Goal: Task Accomplishment & Management: Complete application form

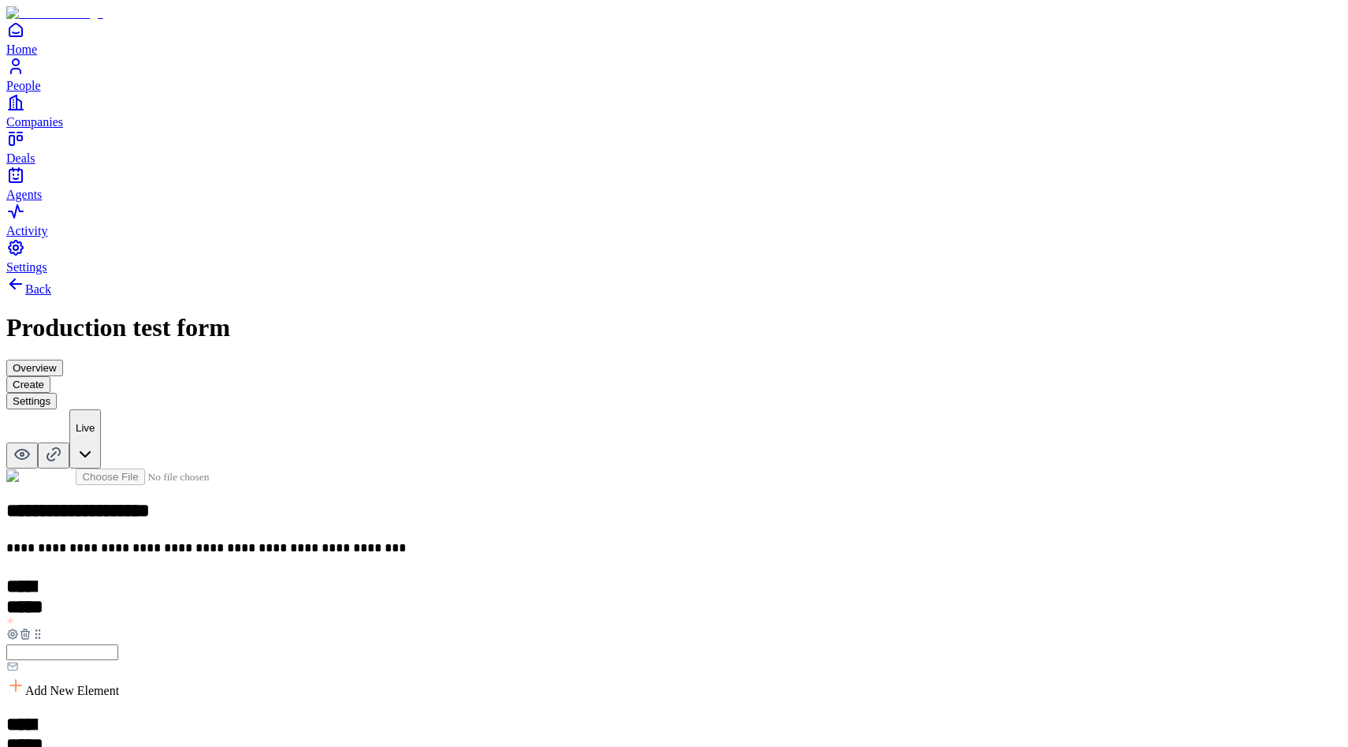
click at [19, 628] on icon at bounding box center [12, 634] width 13 height 13
click at [51, 282] on link "Back" at bounding box center [28, 288] width 45 height 13
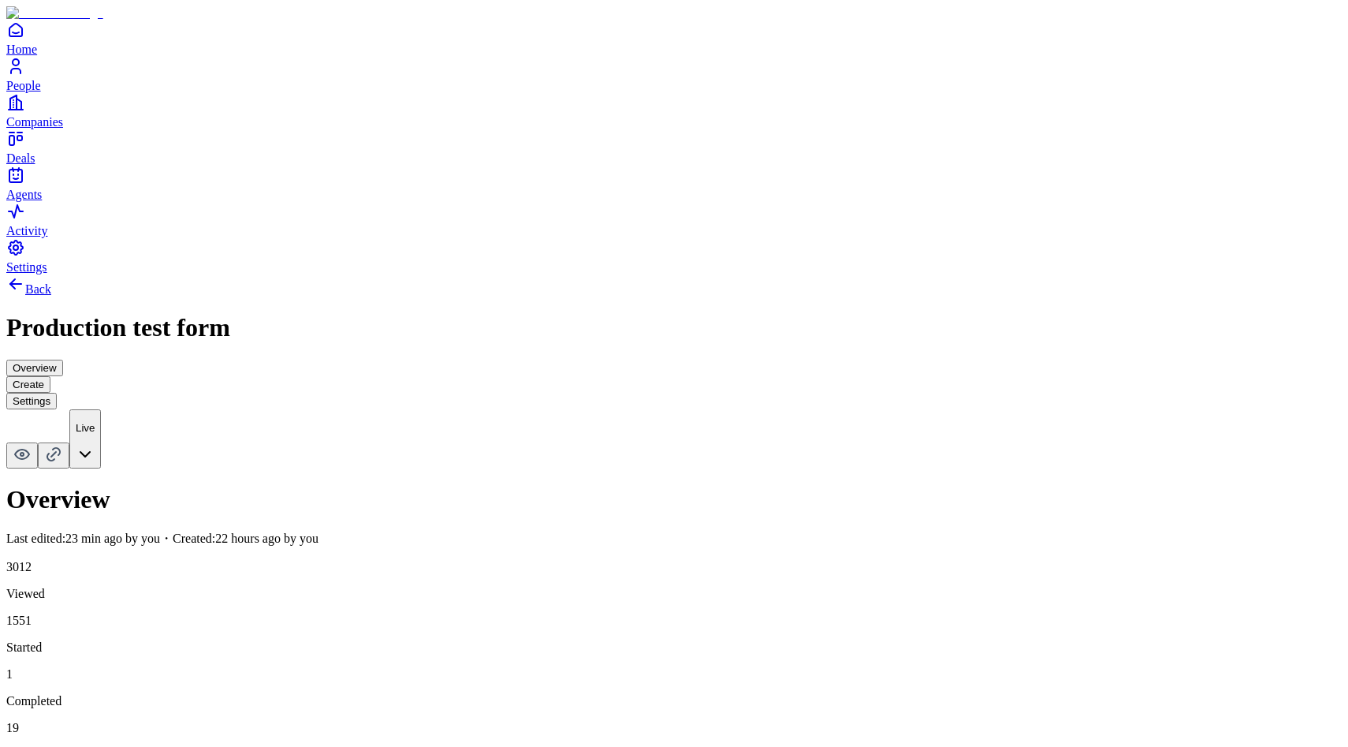
click at [50, 376] on button "Create" at bounding box center [28, 384] width 44 height 17
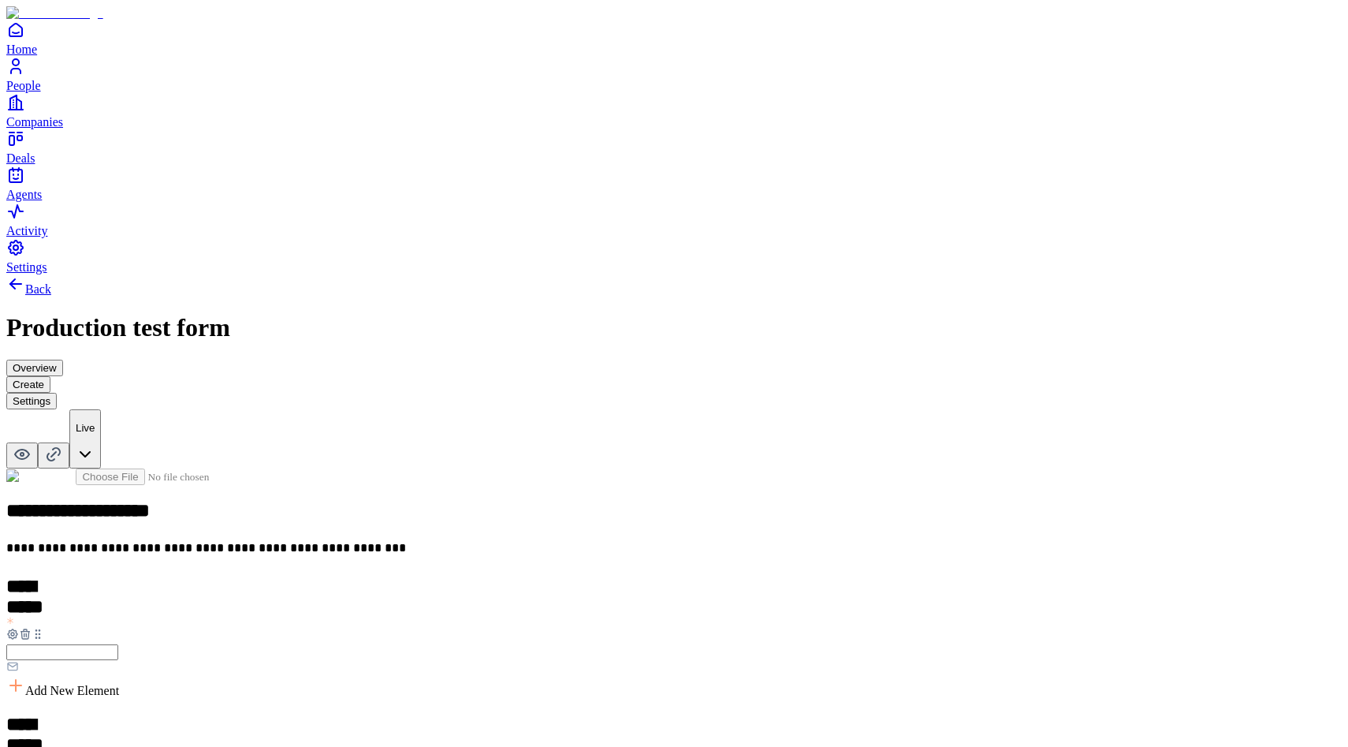
click at [63, 360] on button "Overview" at bounding box center [34, 368] width 57 height 17
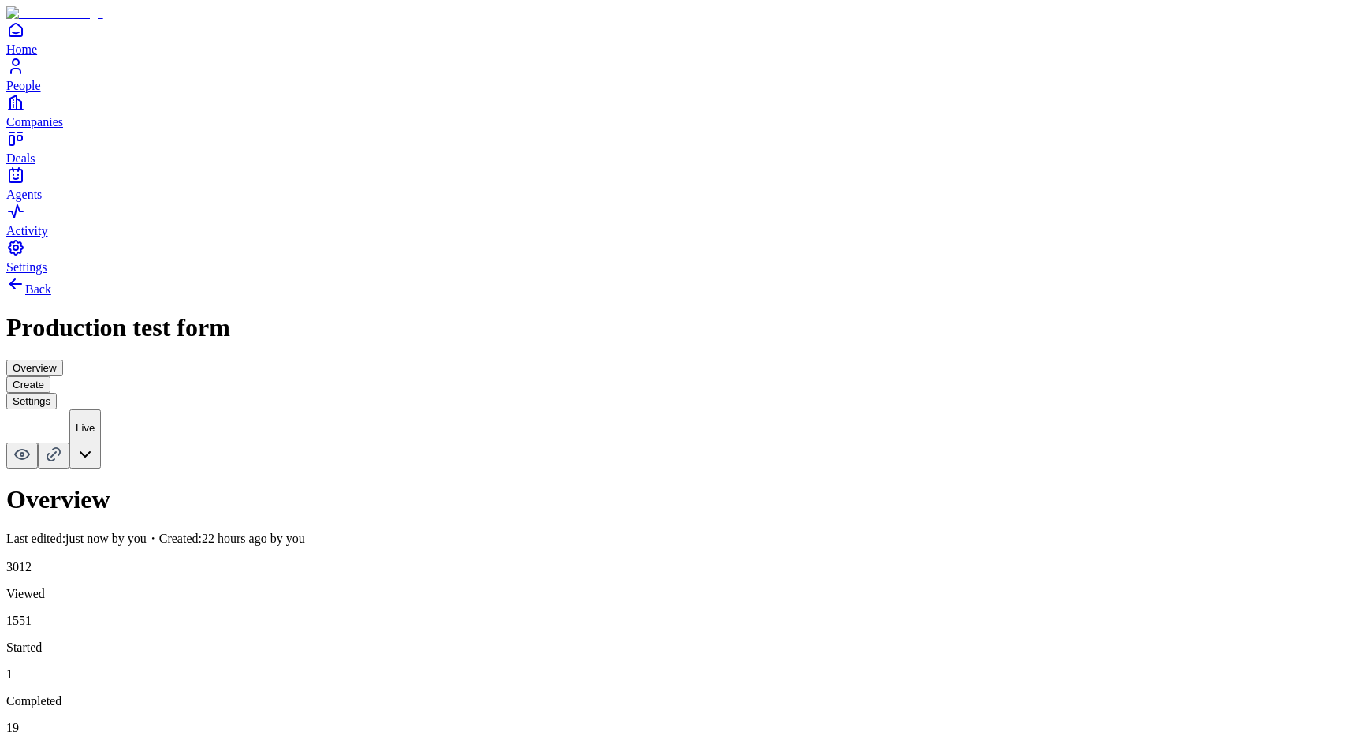
click at [50, 376] on button "Create" at bounding box center [28, 384] width 44 height 17
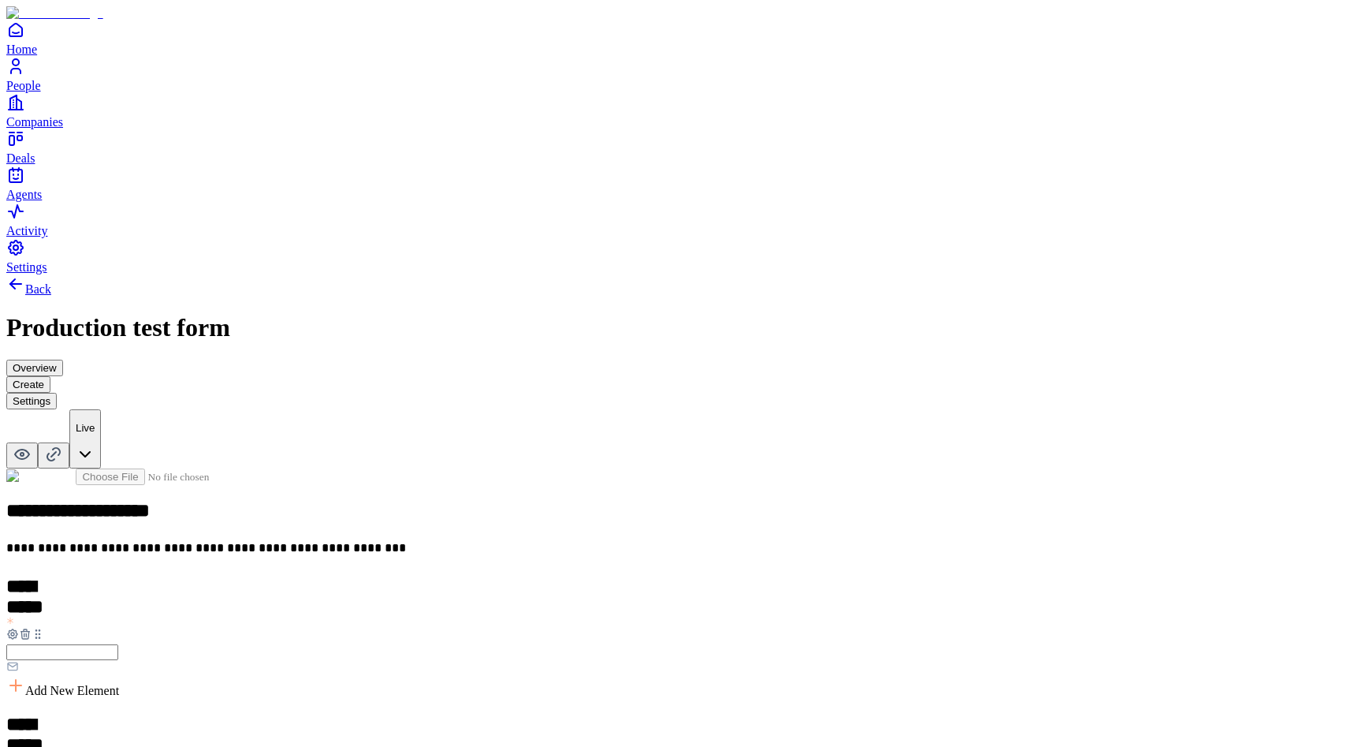
click at [63, 360] on button "Overview" at bounding box center [34, 368] width 57 height 17
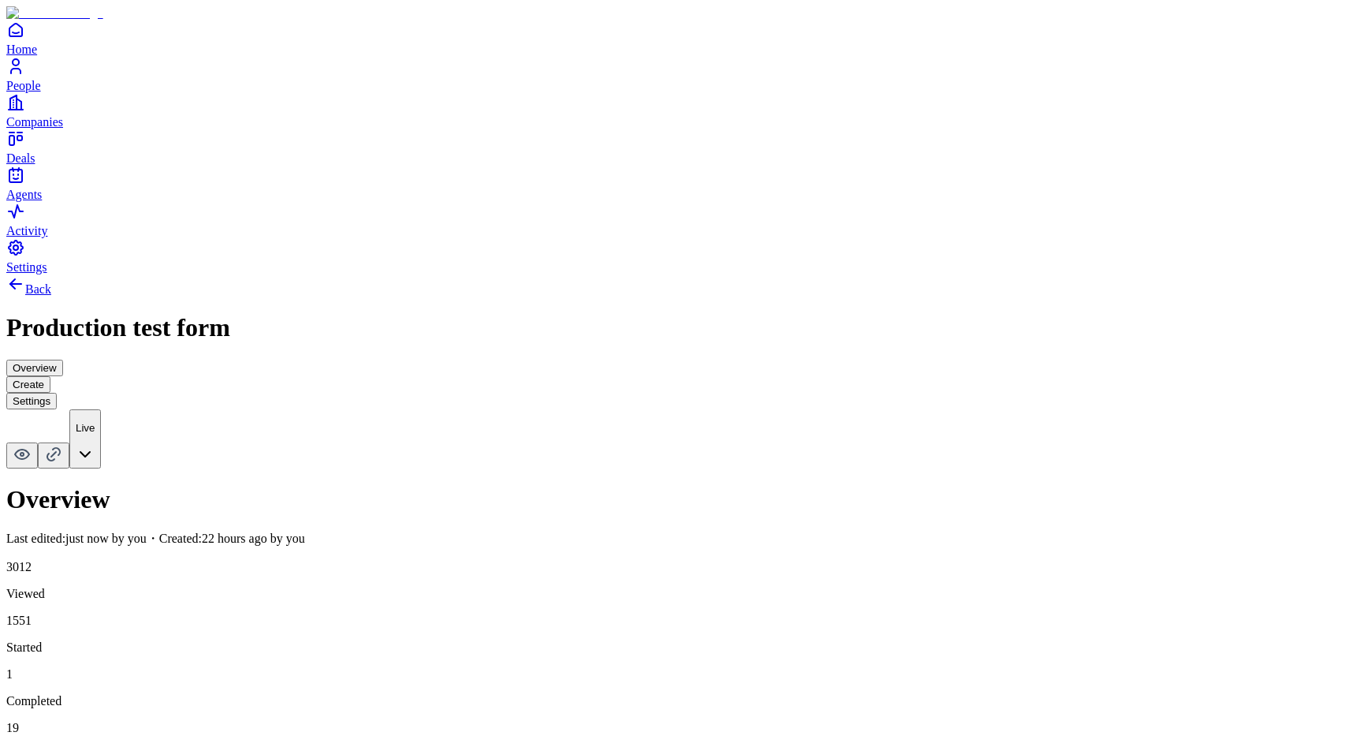
click at [57, 393] on button "Settings" at bounding box center [31, 401] width 50 height 17
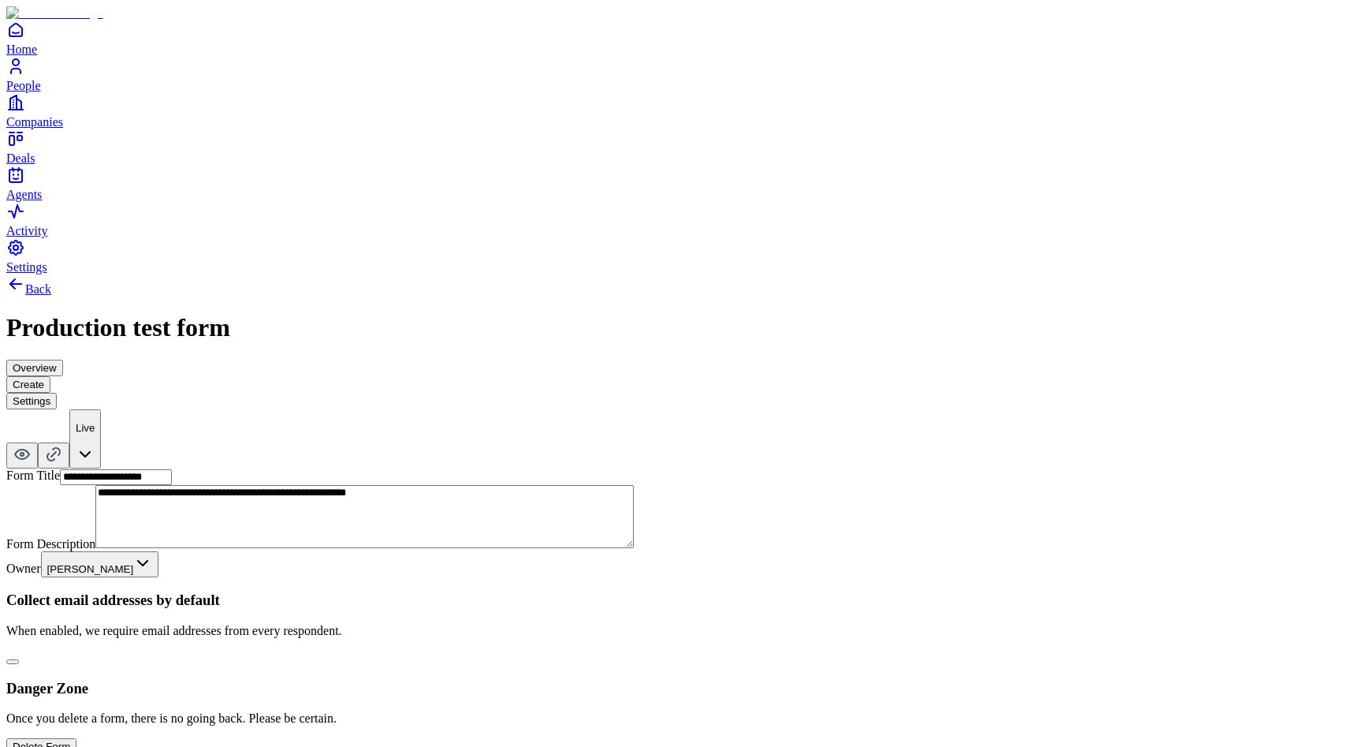
click at [50, 376] on button "Create" at bounding box center [28, 384] width 44 height 17
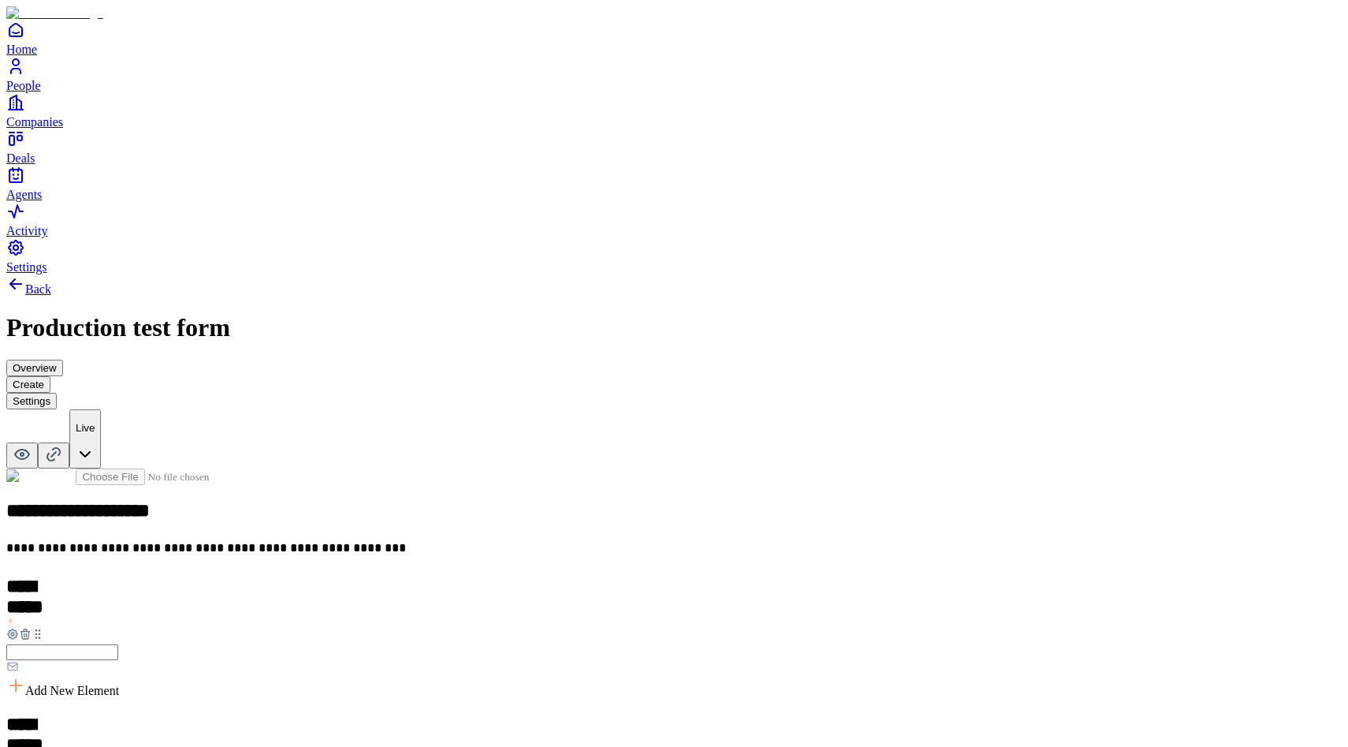
click at [786, 274] on div "Back Production test form Overview Create Settings Live" at bounding box center [674, 371] width 1336 height 194
click at [57, 393] on button "Settings" at bounding box center [31, 401] width 50 height 17
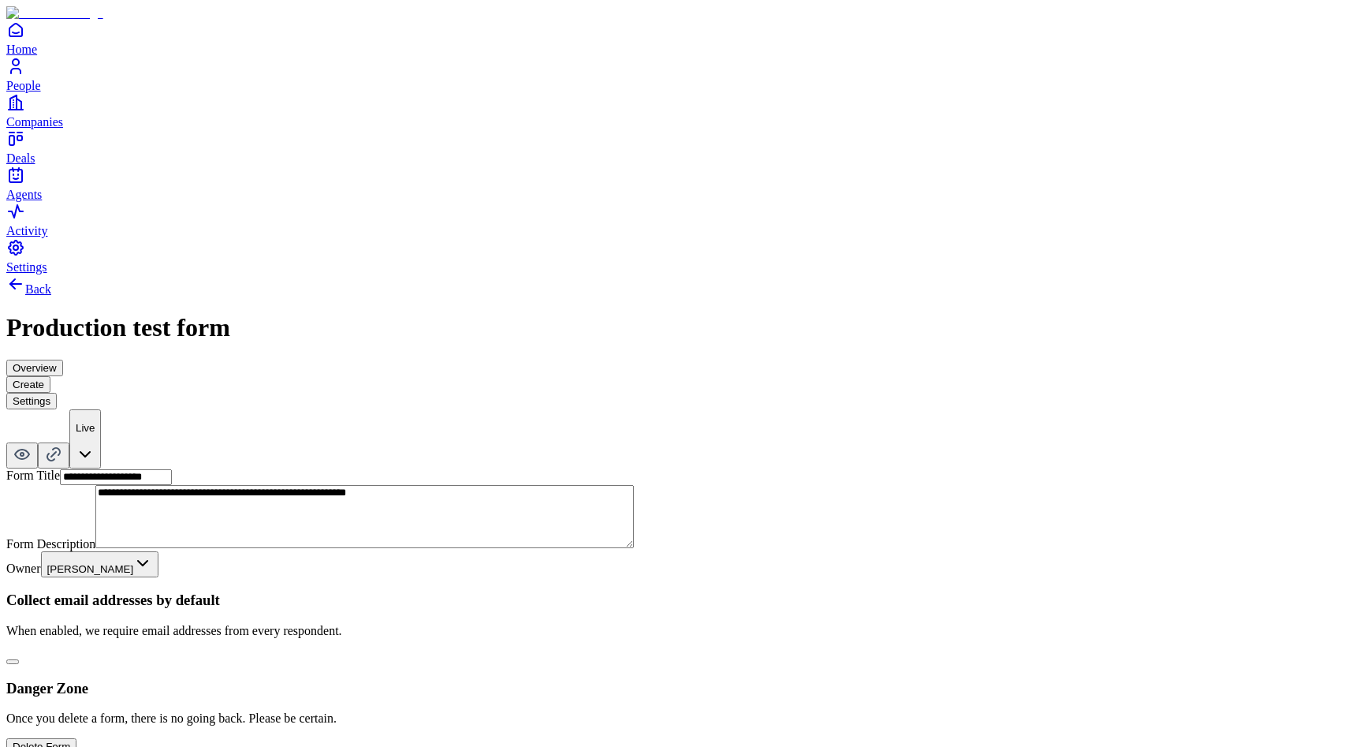
click at [50, 376] on button "Create" at bounding box center [28, 384] width 44 height 17
